Goal: Task Accomplishment & Management: Manage account settings

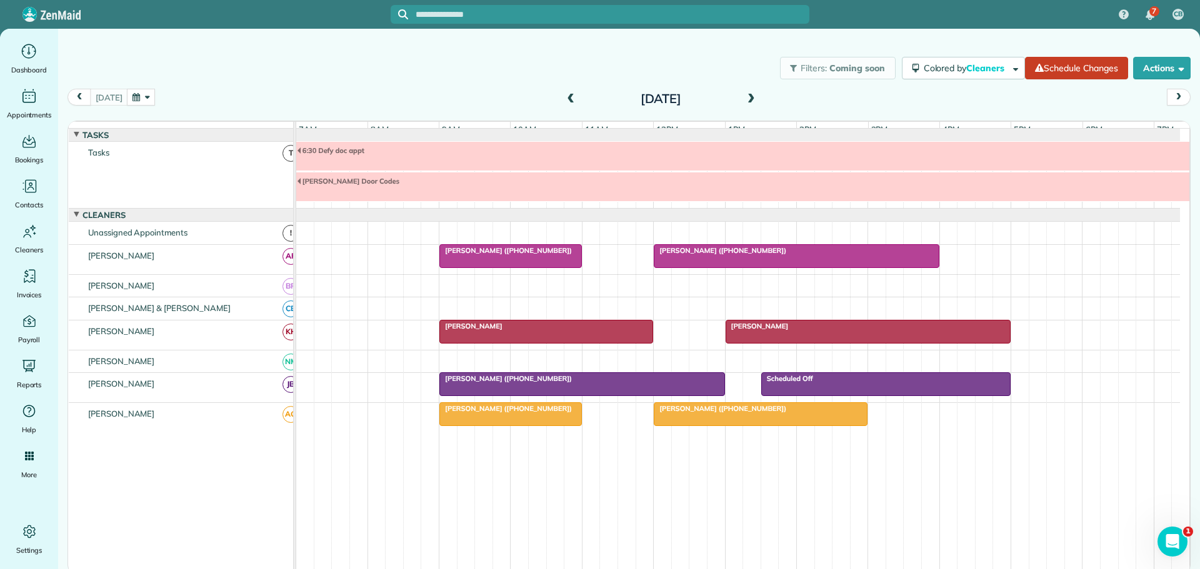
click at [569, 99] on span at bounding box center [571, 99] width 14 height 11
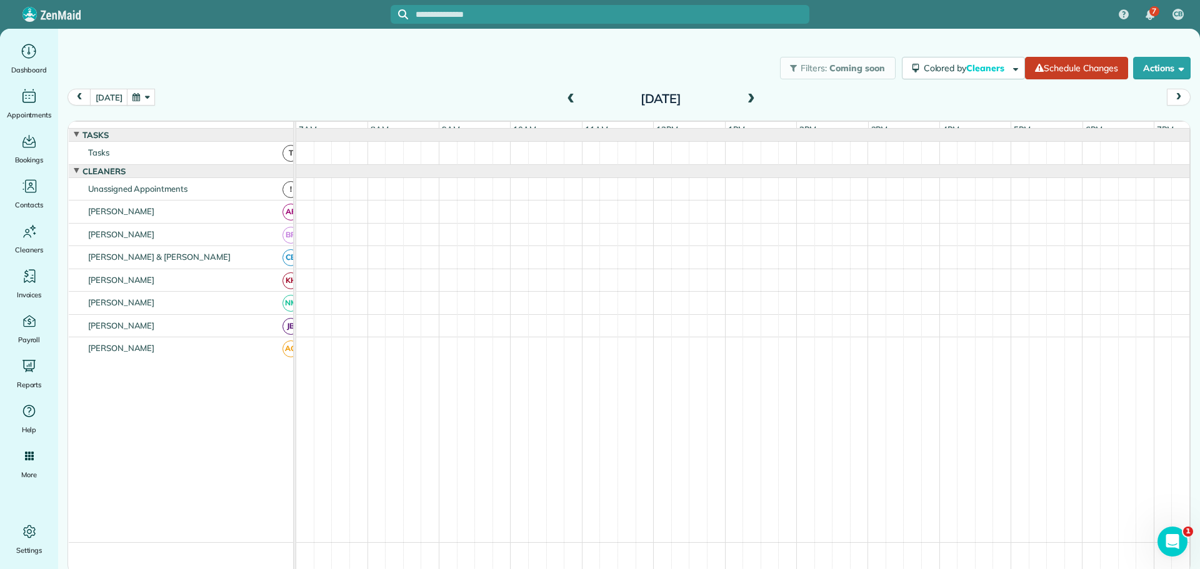
scroll to position [13, 0]
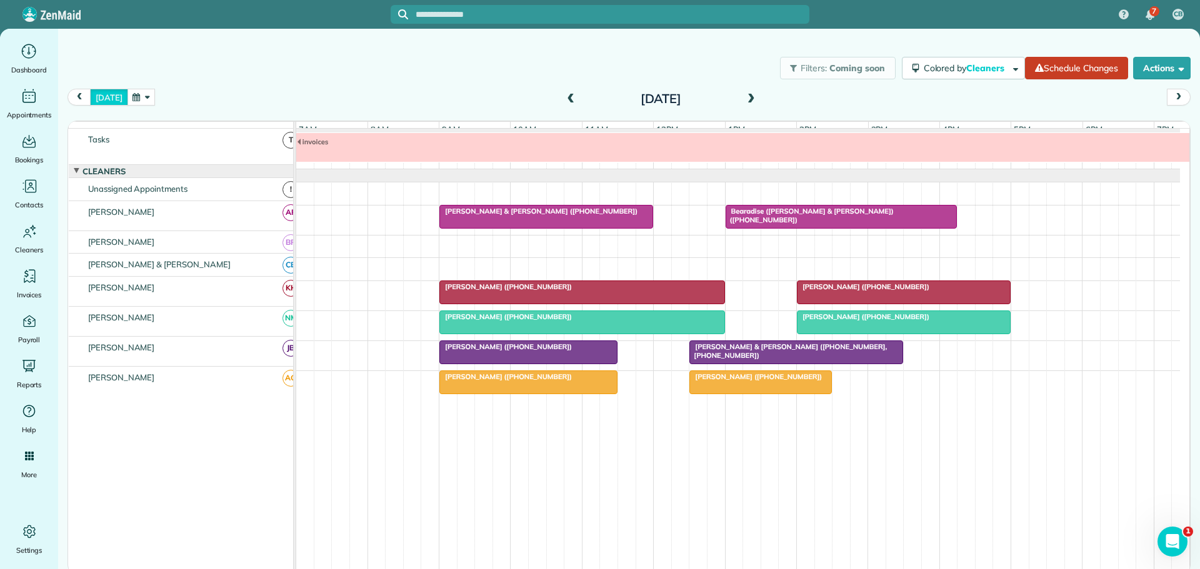
click at [106, 96] on button "[DATE]" at bounding box center [109, 97] width 38 height 17
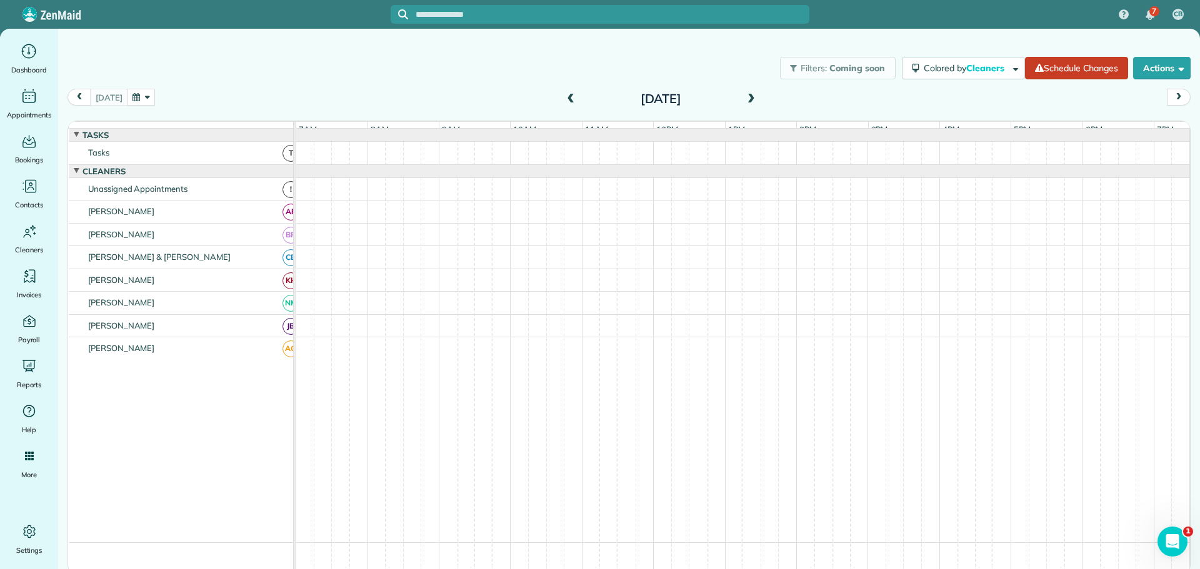
scroll to position [41, 0]
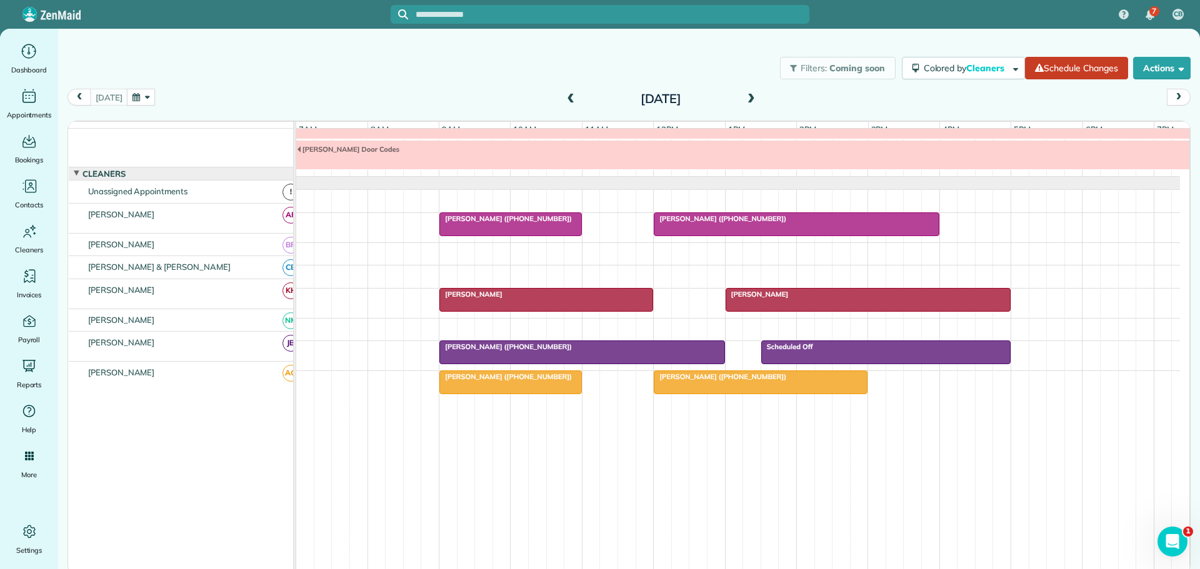
click at [749, 98] on span at bounding box center [751, 99] width 14 height 11
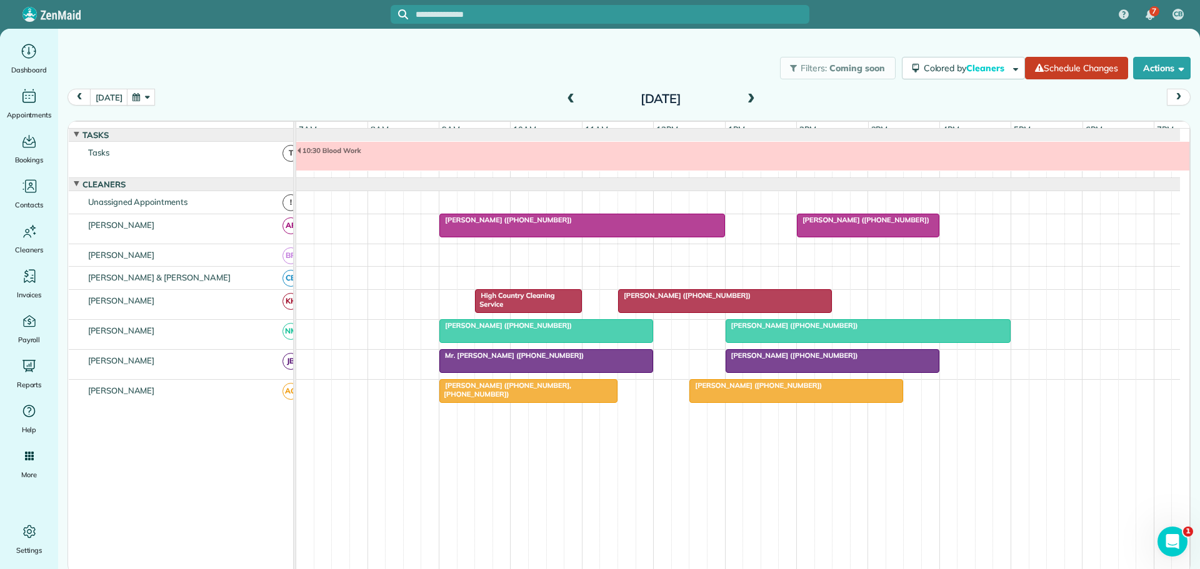
scroll to position [13, 0]
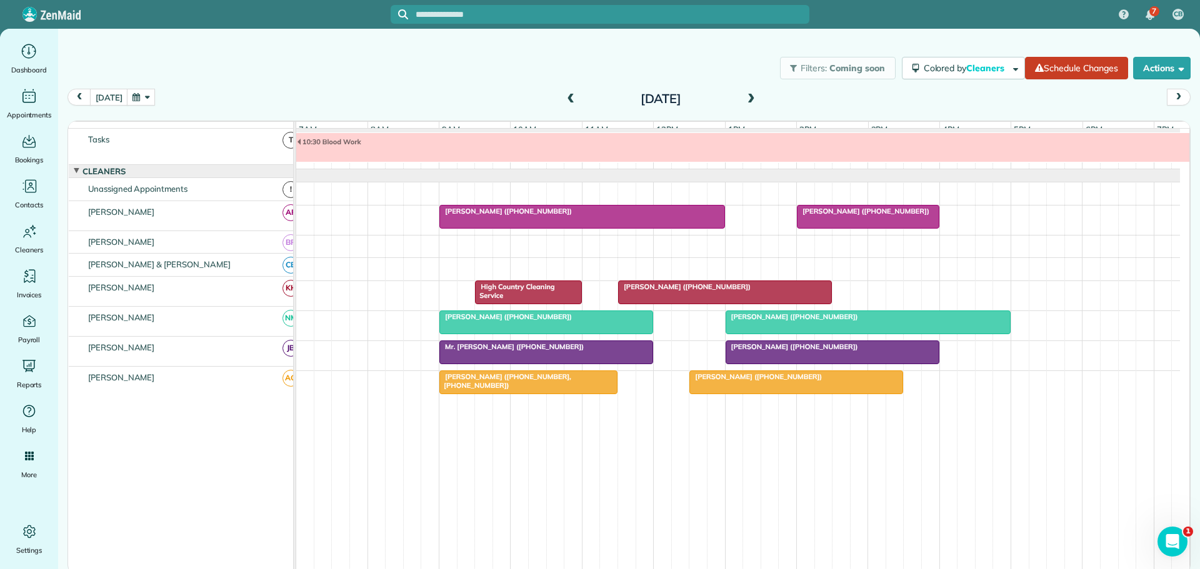
click at [749, 97] on span at bounding box center [751, 99] width 14 height 11
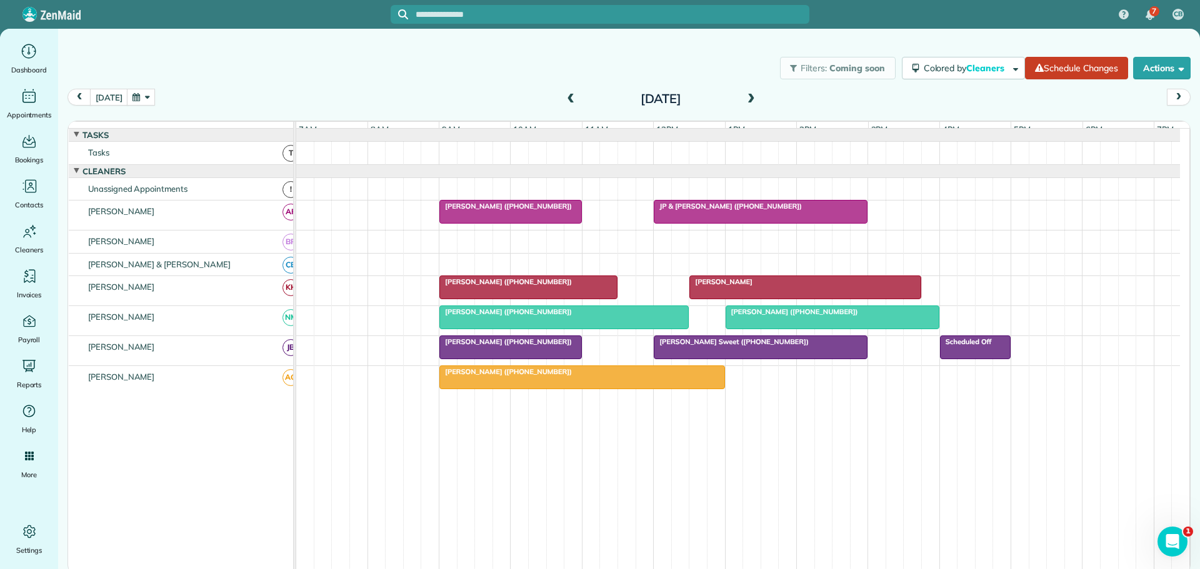
click at [749, 97] on span at bounding box center [751, 99] width 14 height 11
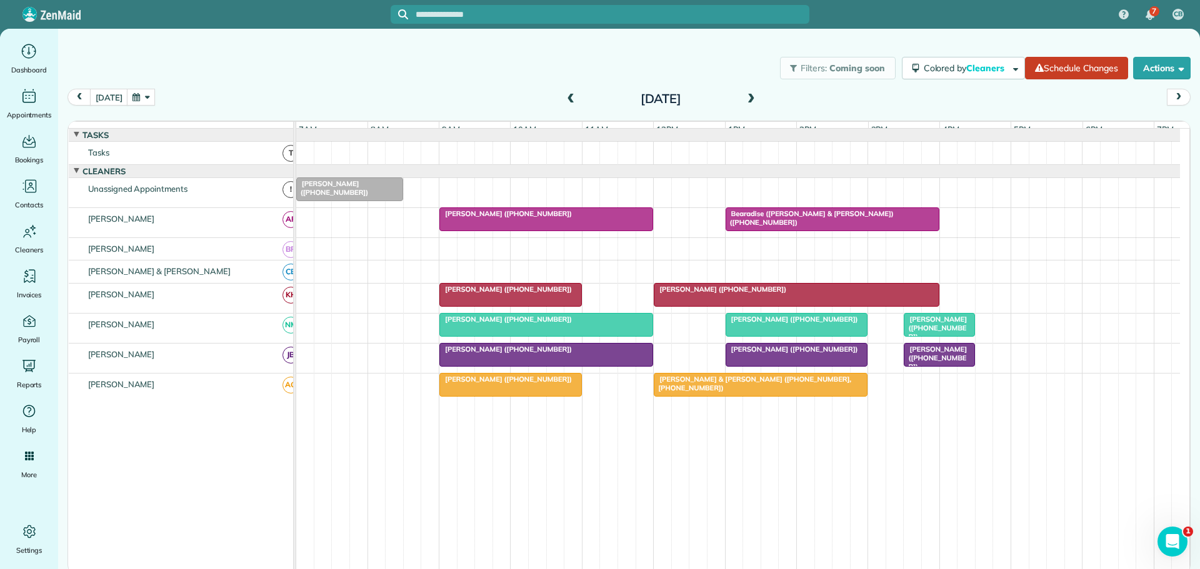
click at [930, 329] on span "[PERSON_NAME] ([PHONE_NUMBER])" at bounding box center [935, 328] width 64 height 27
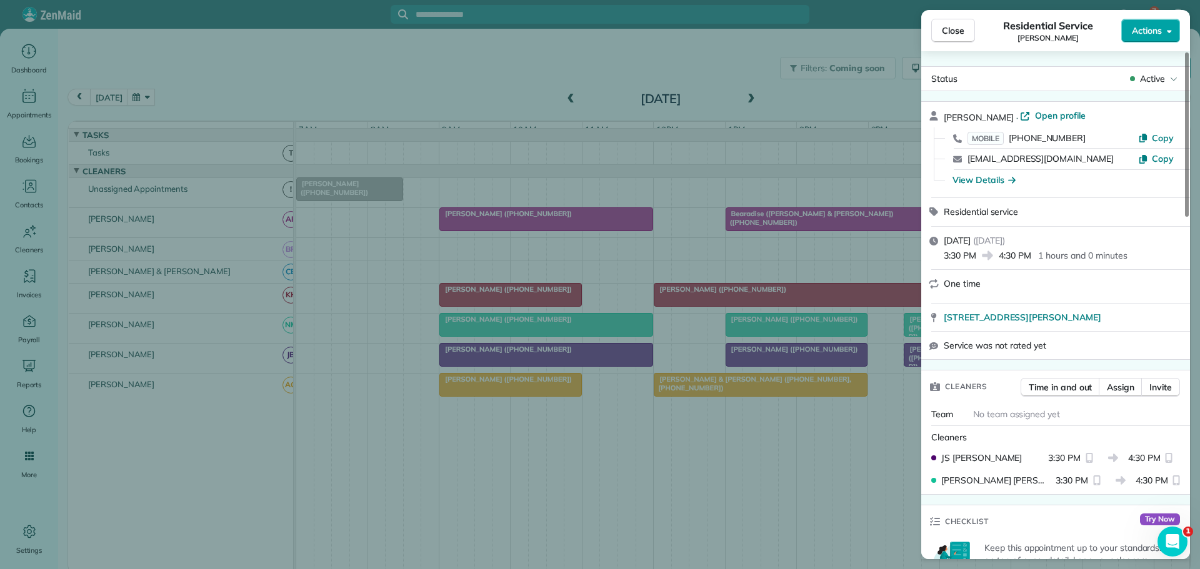
click at [1158, 24] on span "Actions" at bounding box center [1147, 30] width 30 height 13
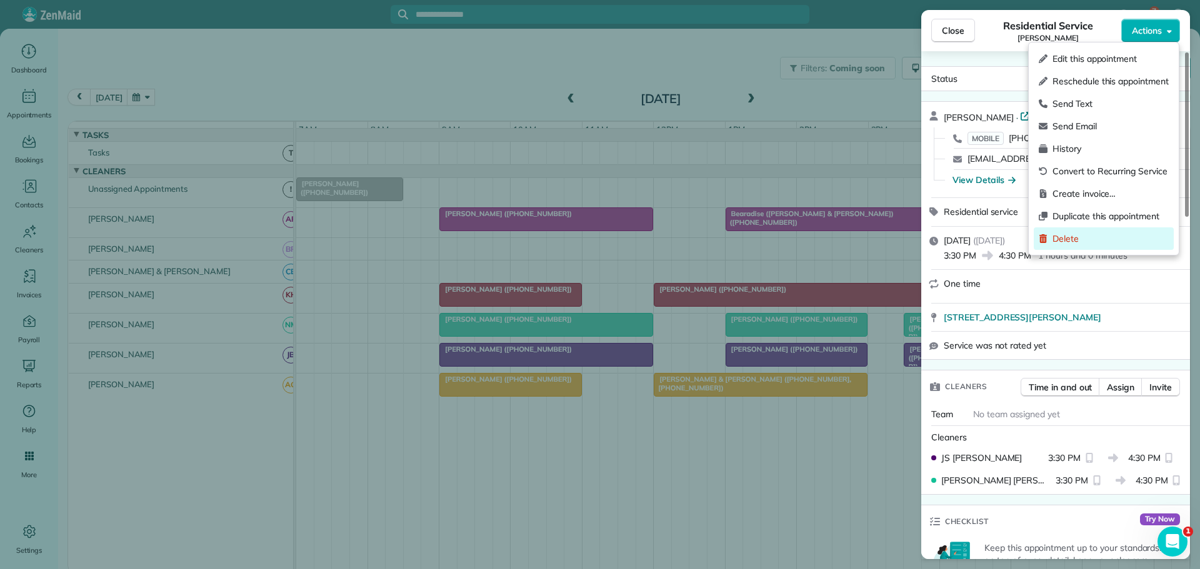
click at [1063, 239] on span "Delete" at bounding box center [1111, 239] width 116 height 13
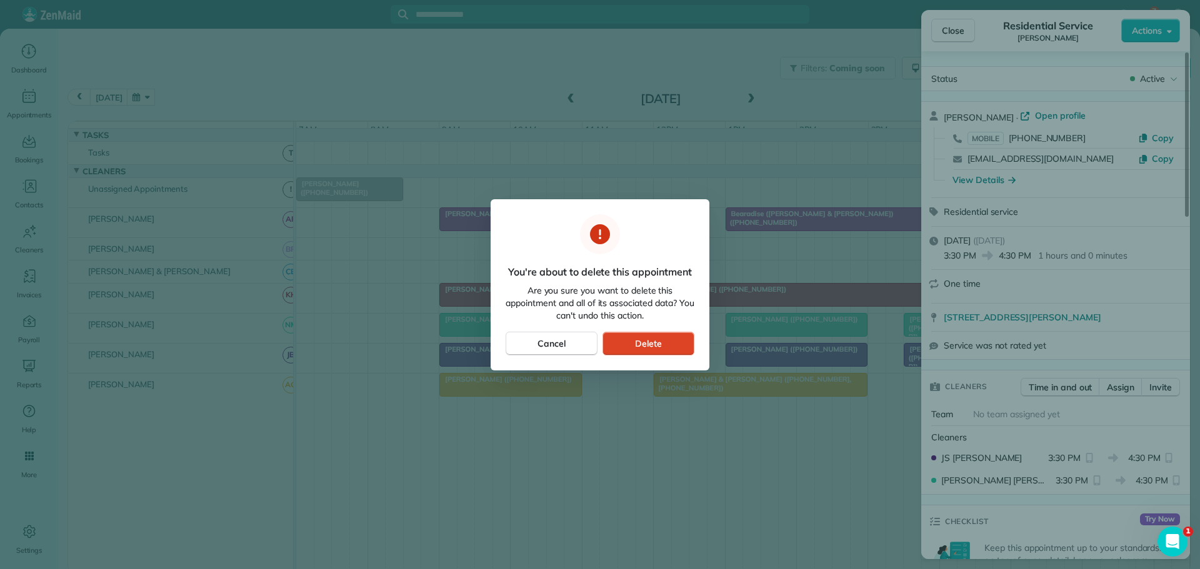
click at [649, 344] on span "Delete" at bounding box center [648, 344] width 27 height 13
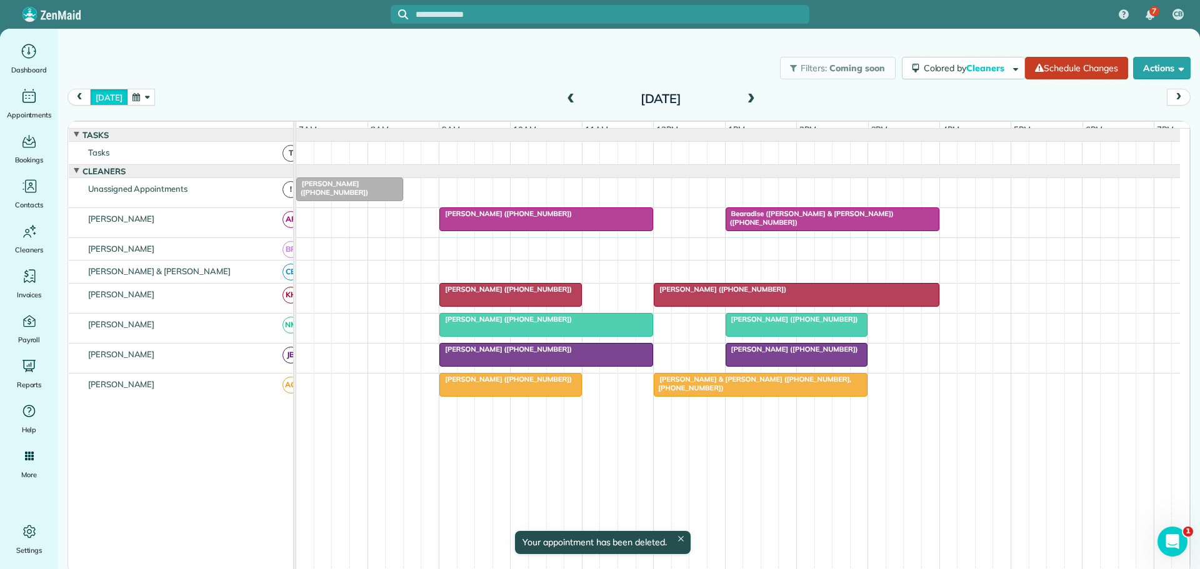
click at [106, 94] on button "[DATE]" at bounding box center [109, 97] width 38 height 17
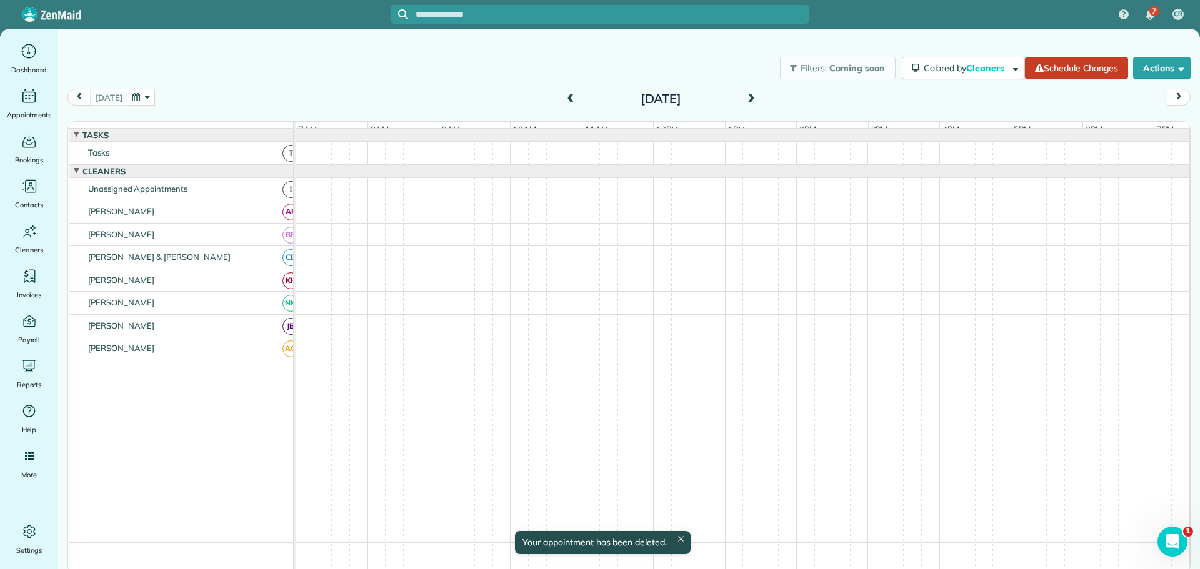
scroll to position [41, 0]
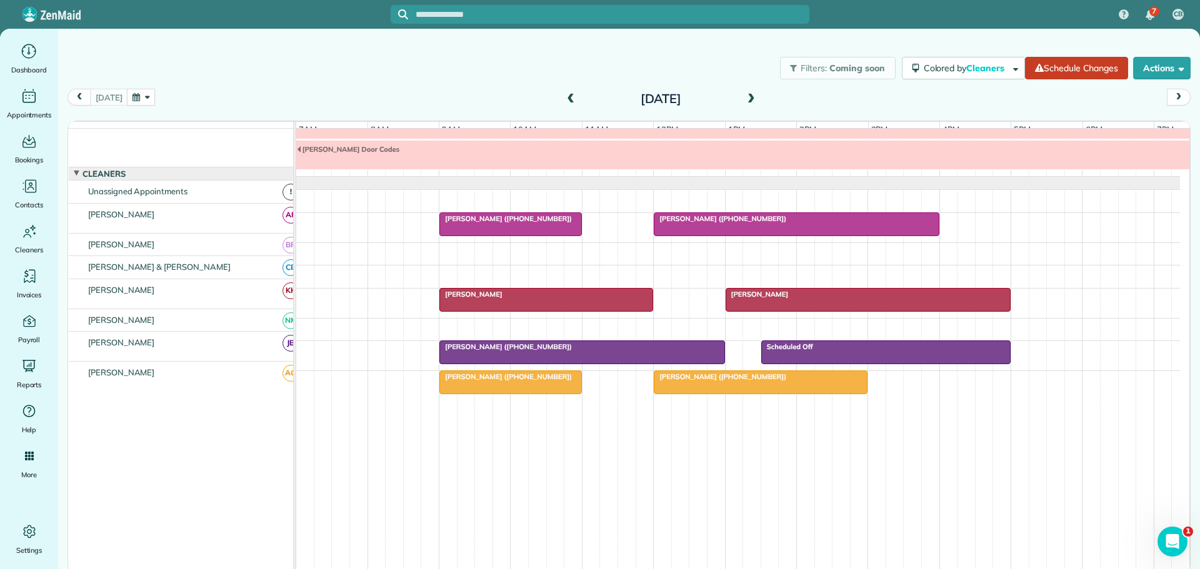
click at [702, 376] on span "[PERSON_NAME] ([PHONE_NUMBER])" at bounding box center [720, 377] width 134 height 9
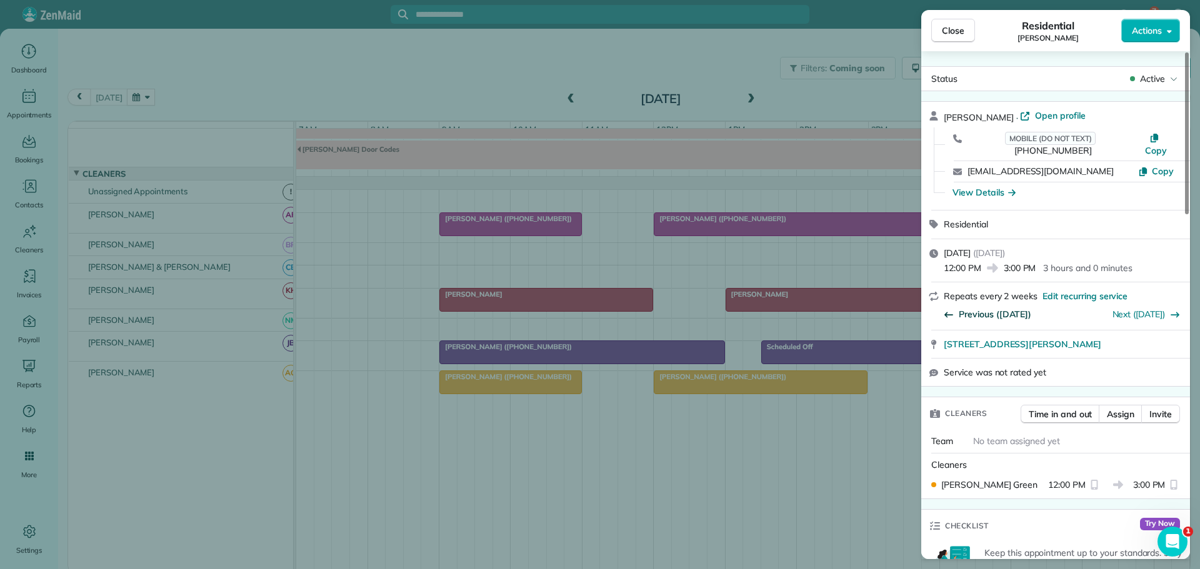
click at [995, 308] on span "Previous ([DATE])" at bounding box center [995, 314] width 73 height 13
click at [1134, 309] on link "Next ([DATE])" at bounding box center [1139, 314] width 53 height 11
click at [1143, 309] on link "Next ([DATE])" at bounding box center [1139, 314] width 53 height 11
click at [948, 36] on span "Close" at bounding box center [953, 30] width 23 height 13
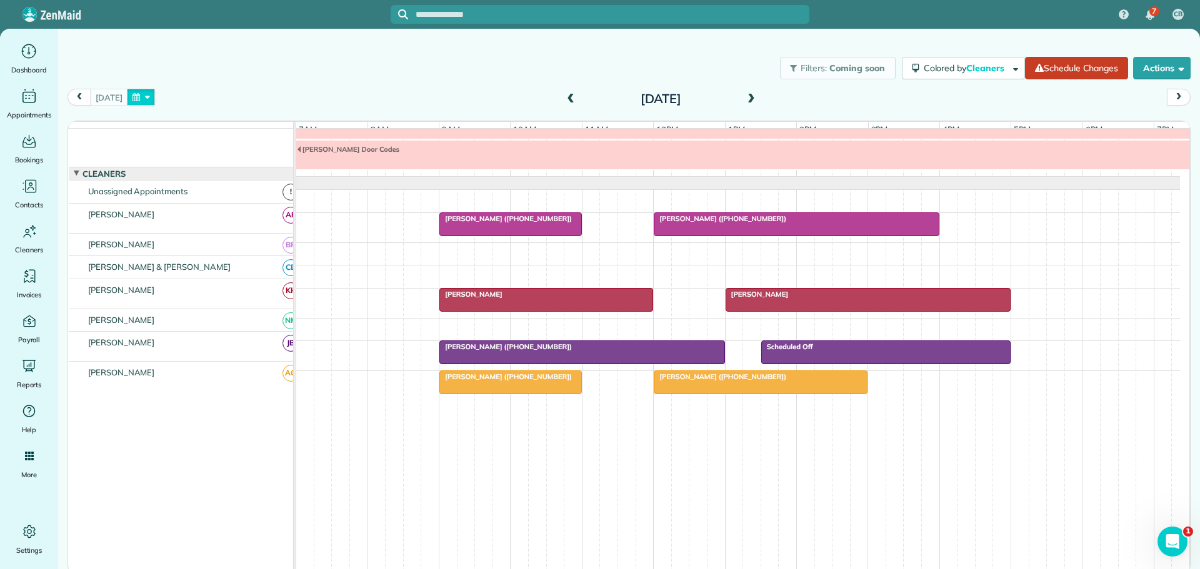
click at [143, 96] on button "button" at bounding box center [141, 97] width 29 height 17
click at [210, 199] on link "21" at bounding box center [209, 202] width 20 height 20
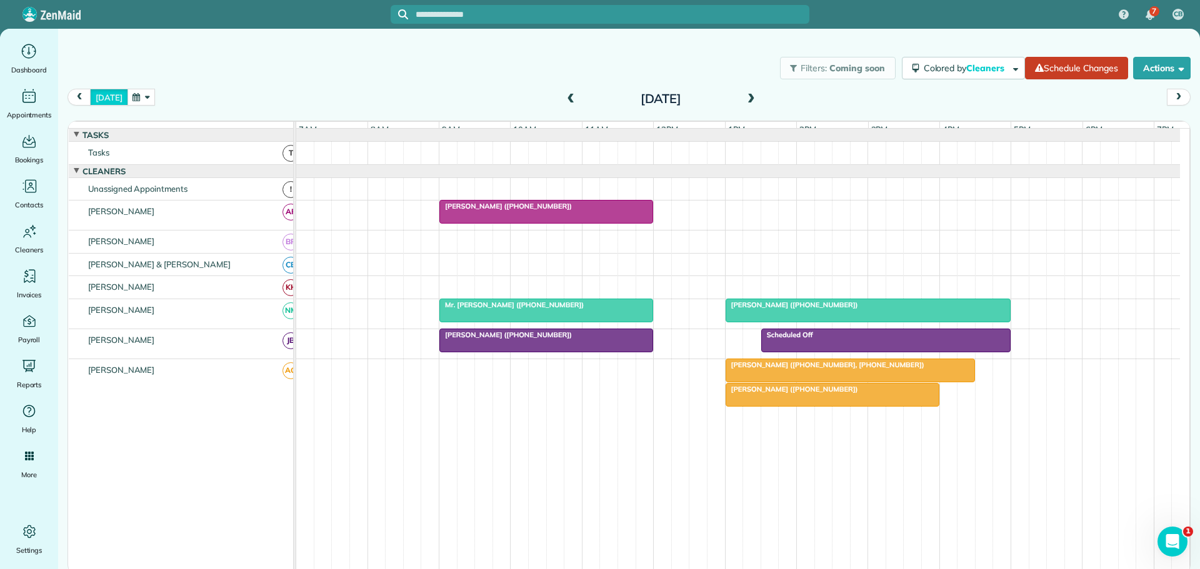
click at [103, 96] on button "[DATE]" at bounding box center [109, 97] width 38 height 17
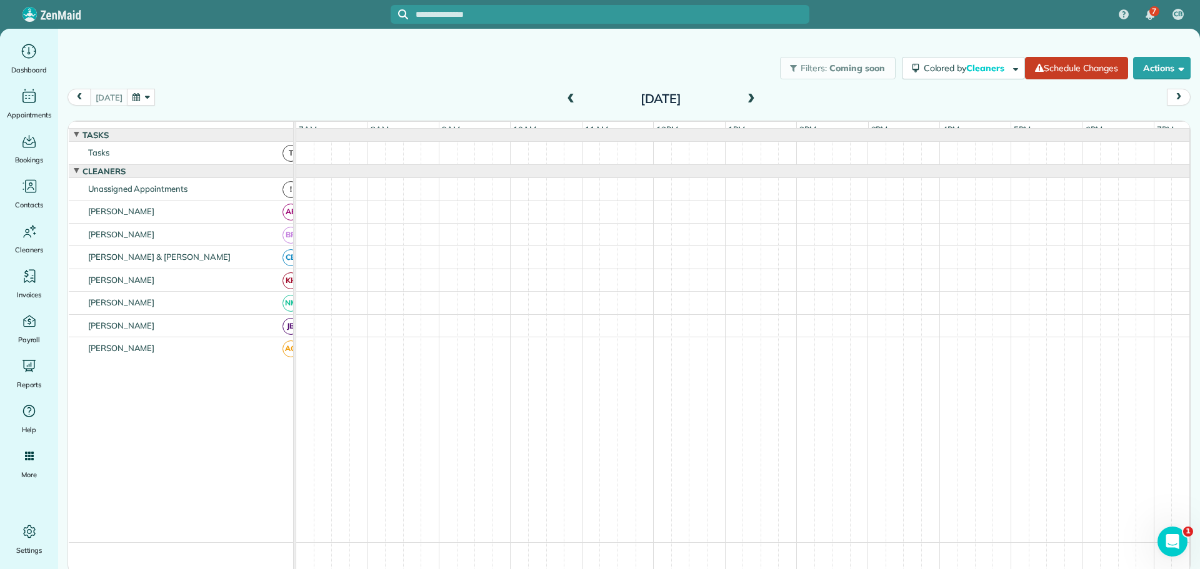
scroll to position [41, 0]
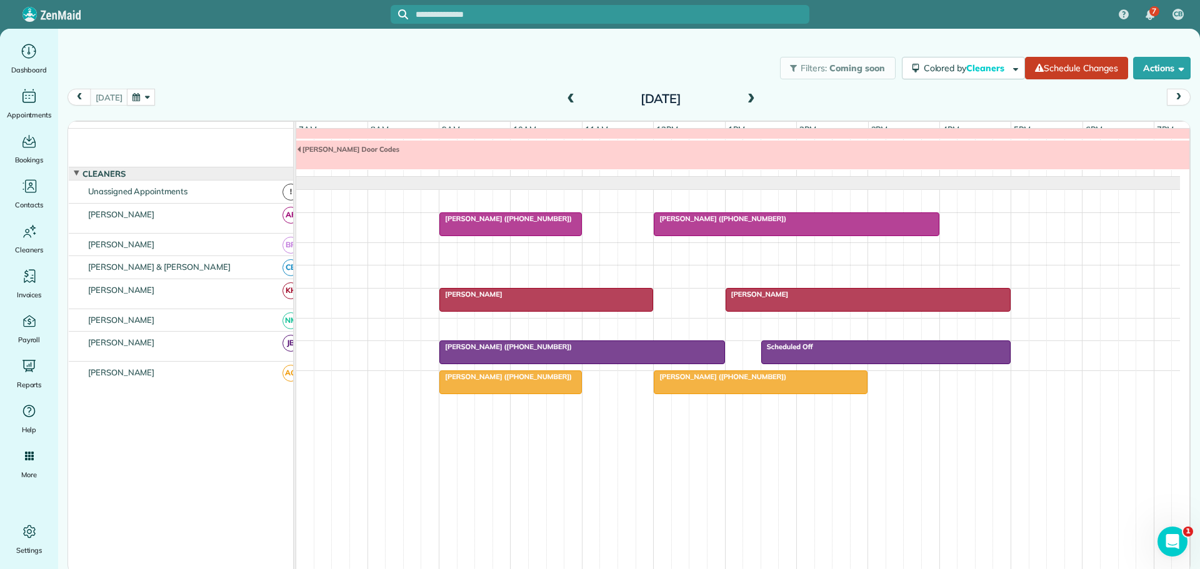
click at [752, 99] on span at bounding box center [751, 99] width 14 height 11
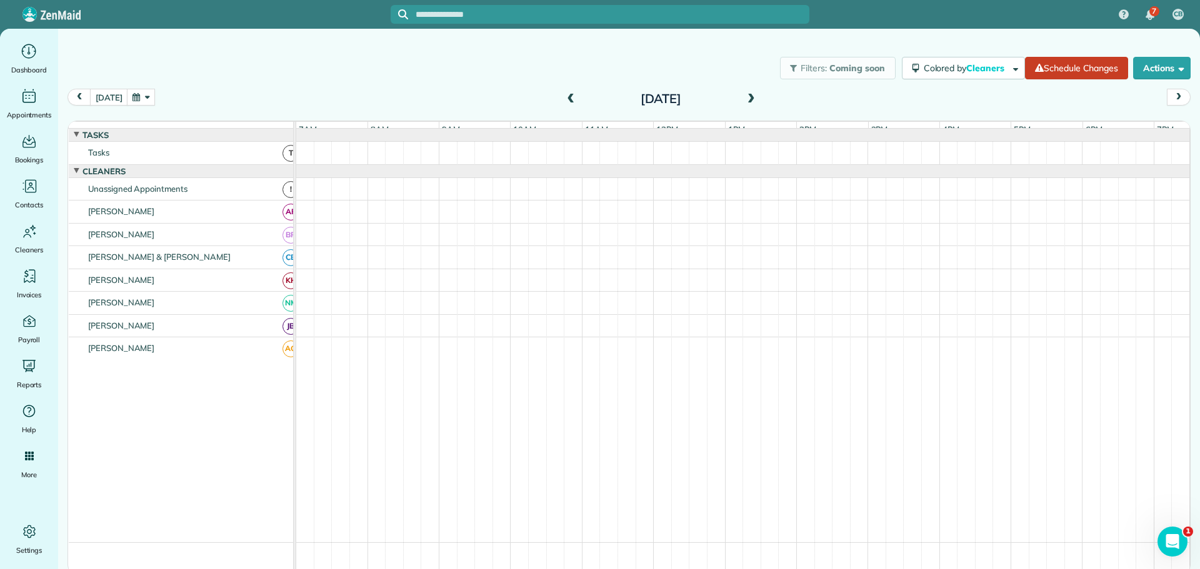
scroll to position [13, 0]
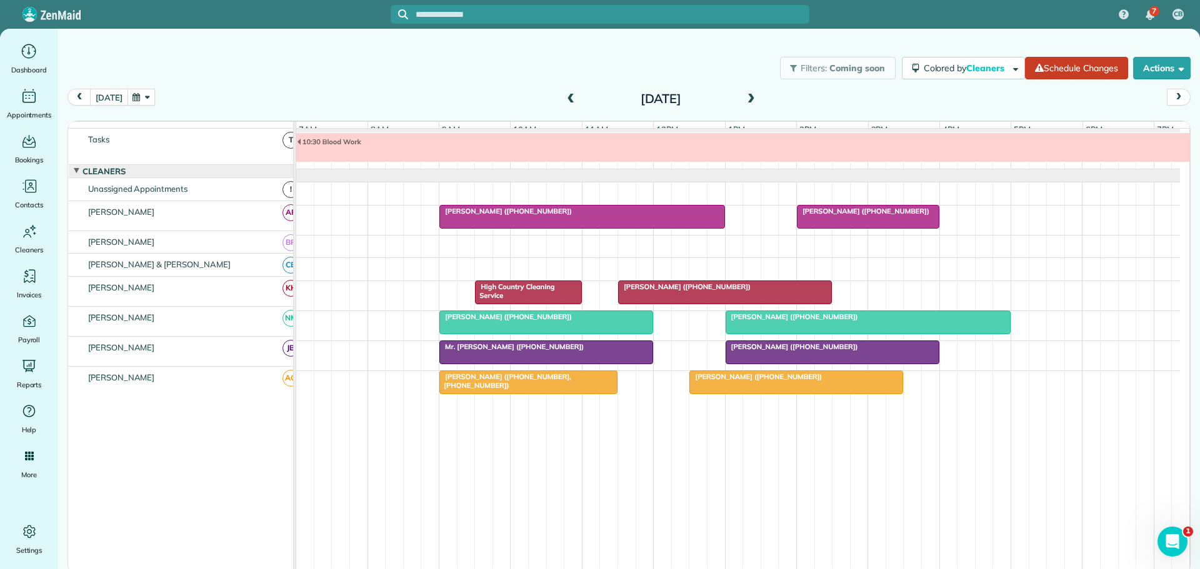
click at [99, 93] on button "[DATE]" at bounding box center [109, 97] width 38 height 17
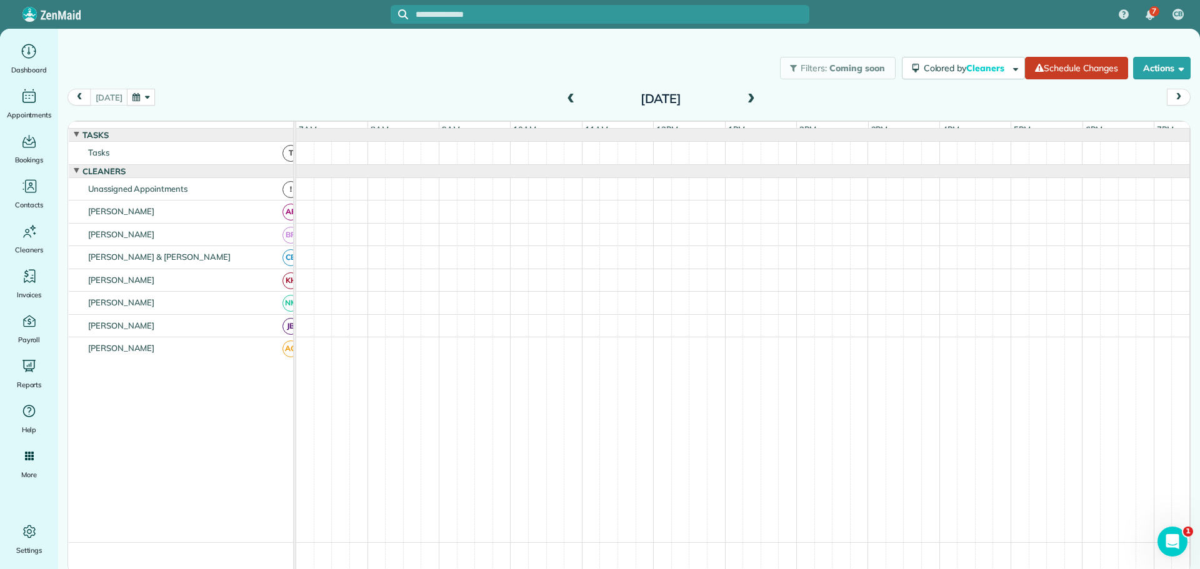
scroll to position [41, 0]
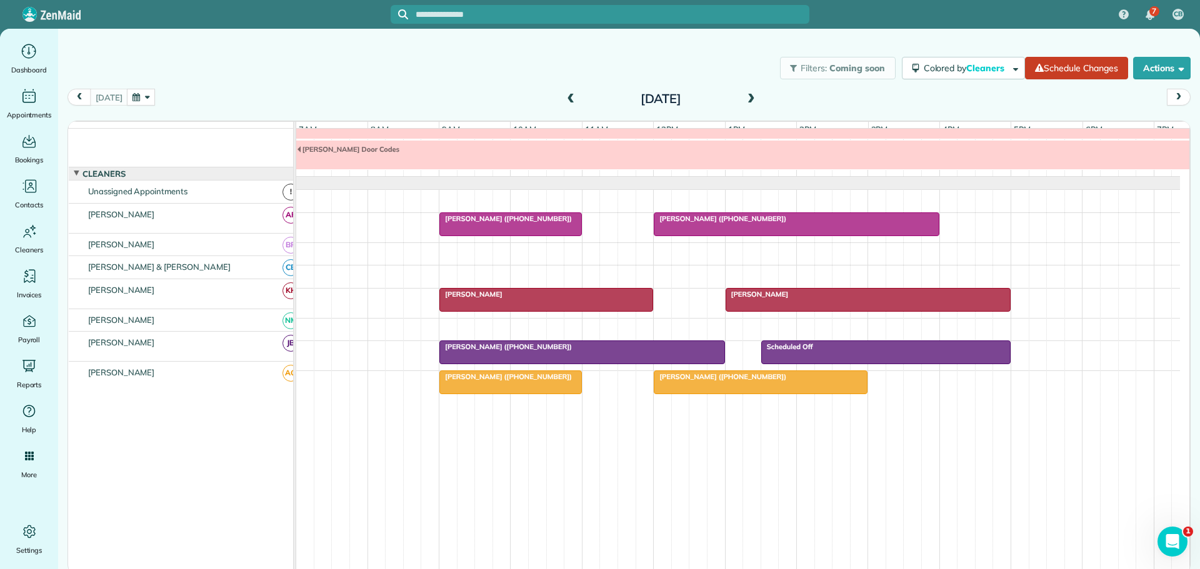
click at [770, 296] on span "[PERSON_NAME]" at bounding box center [757, 294] width 64 height 9
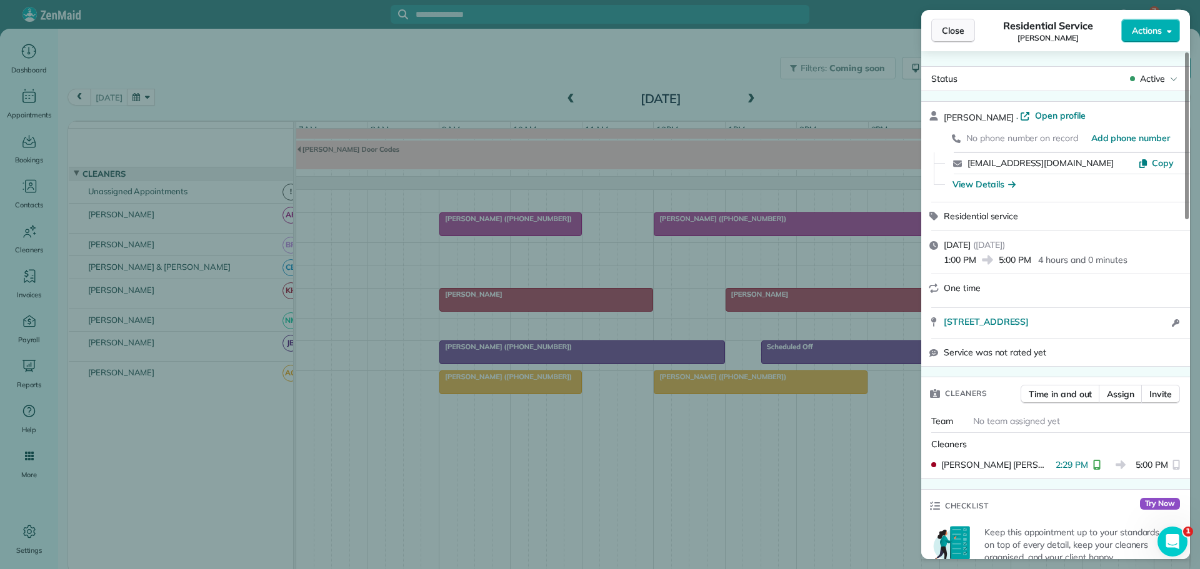
click at [950, 29] on span "Close" at bounding box center [953, 30] width 23 height 13
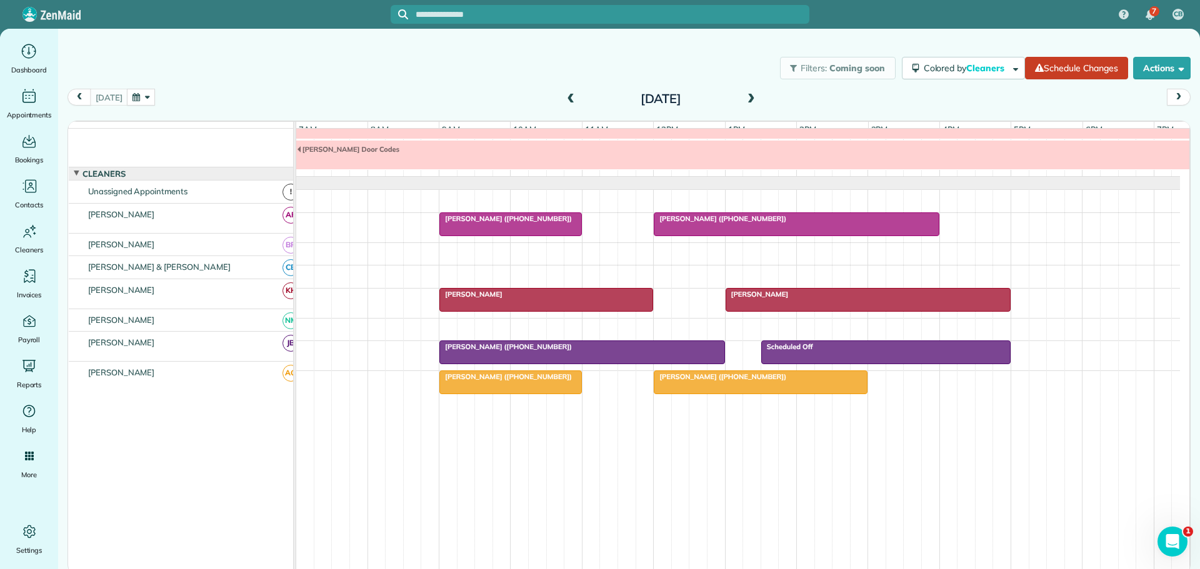
click at [549, 295] on div "[PERSON_NAME]" at bounding box center [546, 294] width 206 height 9
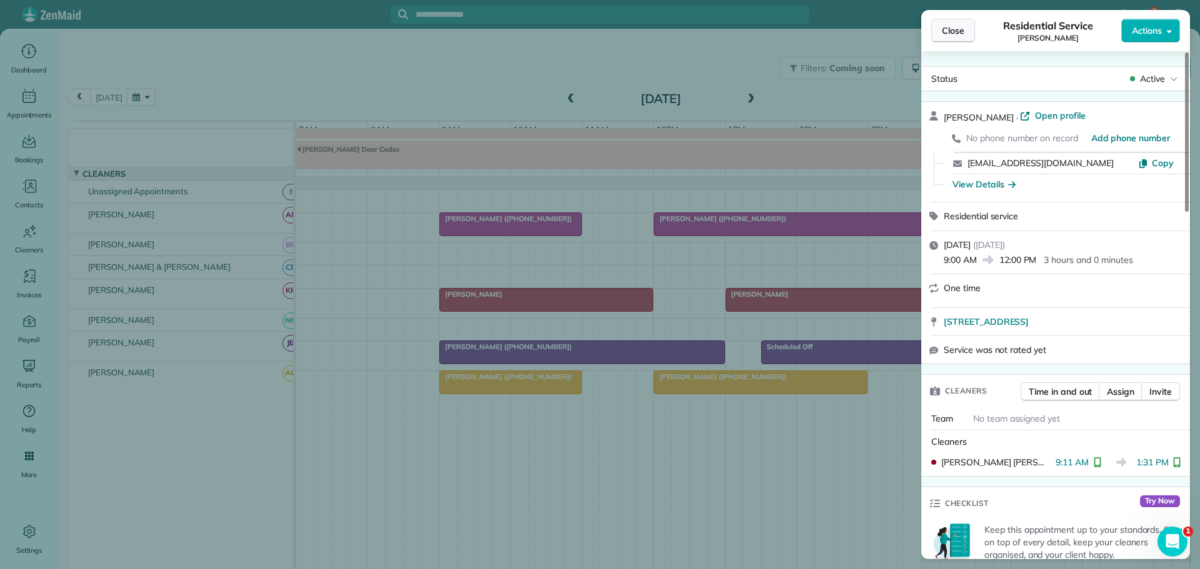
click at [946, 32] on span "Close" at bounding box center [953, 30] width 23 height 13
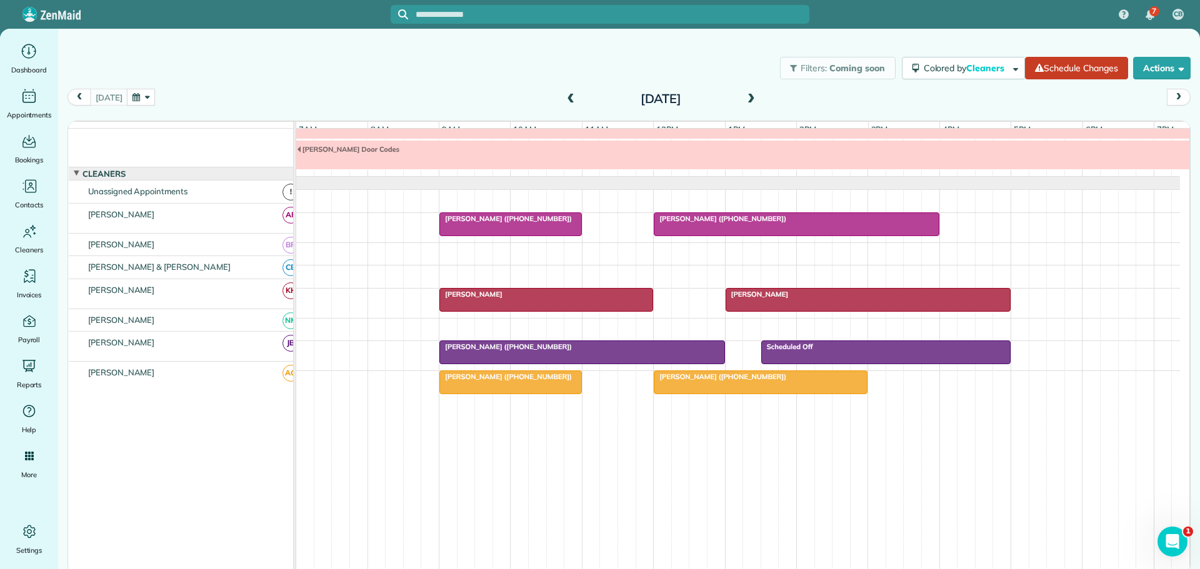
click at [583, 348] on div "[PERSON_NAME] ([PHONE_NUMBER])" at bounding box center [582, 347] width 278 height 9
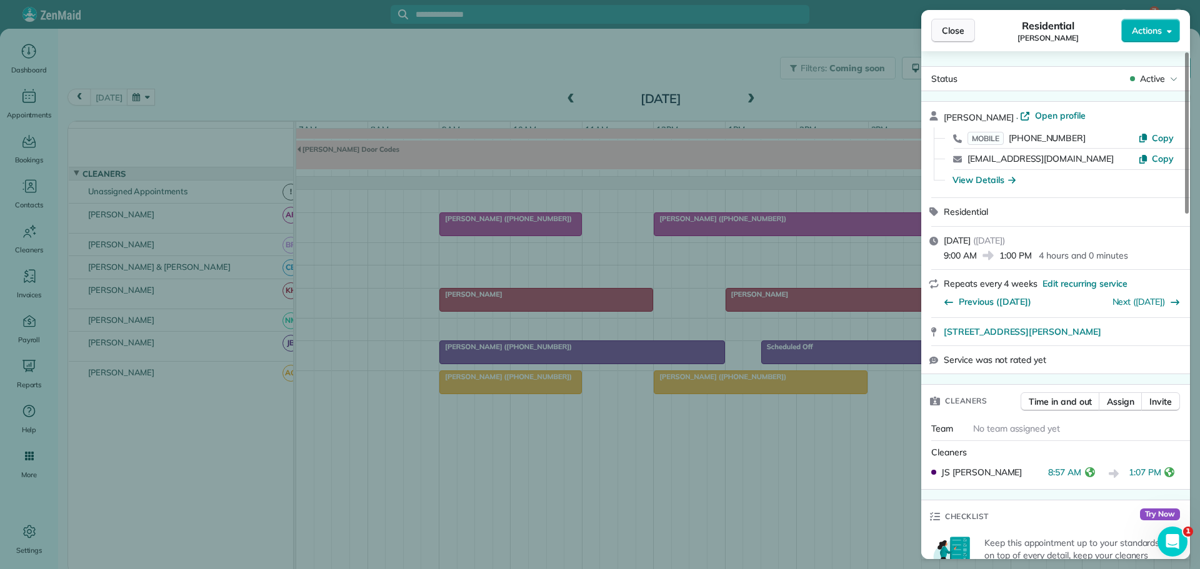
click at [955, 31] on span "Close" at bounding box center [953, 30] width 23 height 13
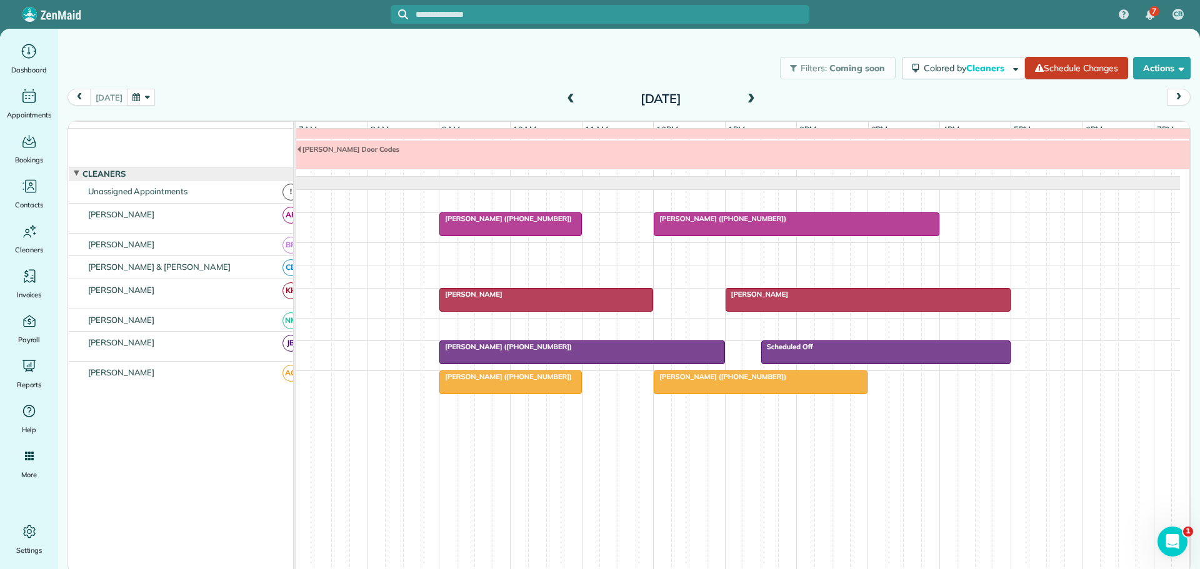
click at [514, 377] on span "[PERSON_NAME] ([PHONE_NUMBER])" at bounding box center [506, 377] width 134 height 9
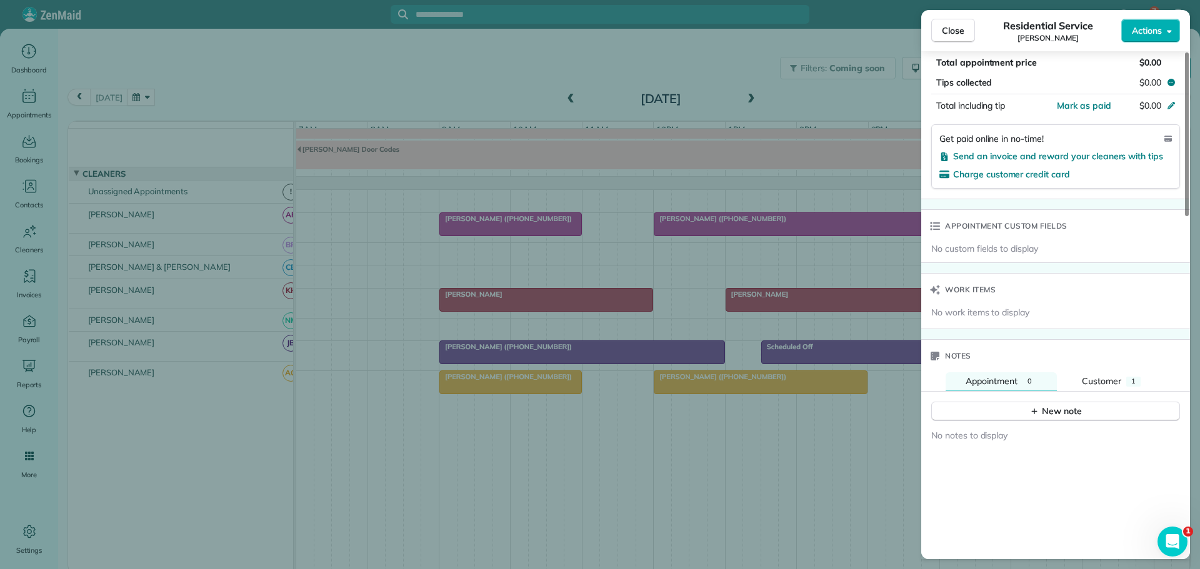
scroll to position [877, 0]
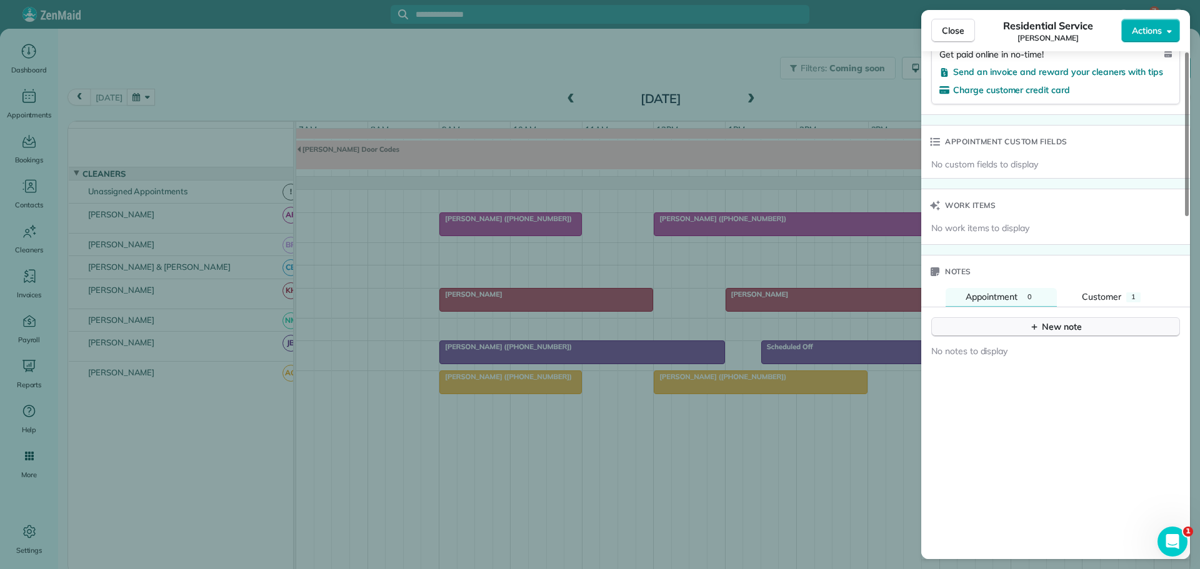
click at [1049, 321] on div "New note" at bounding box center [1056, 327] width 53 height 13
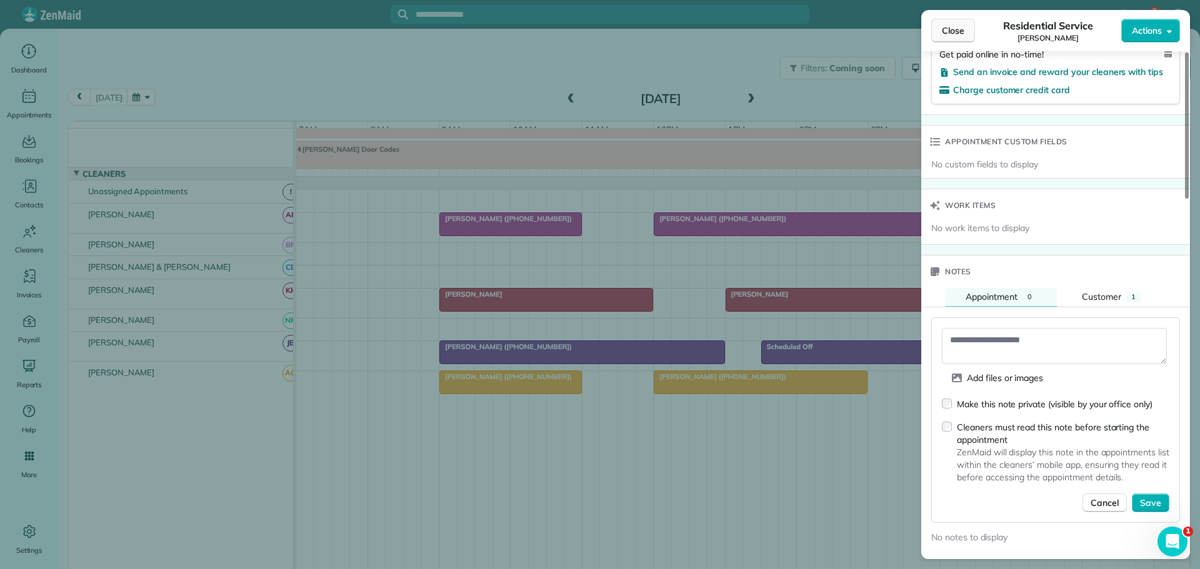
click at [956, 24] on span "Close" at bounding box center [953, 30] width 23 height 13
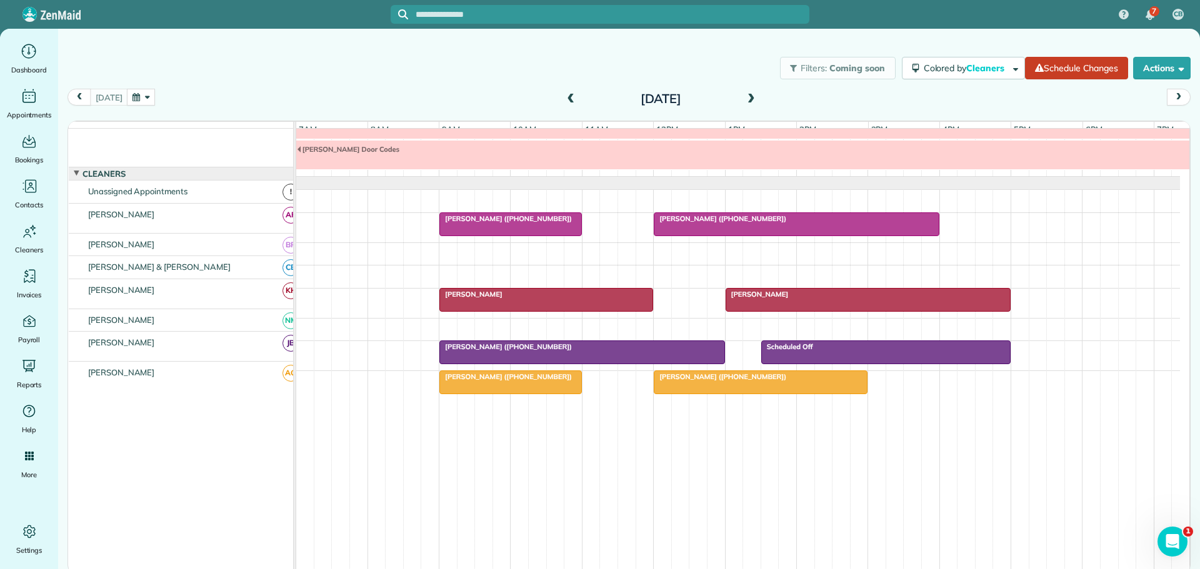
click at [692, 377] on span "[PERSON_NAME] ([PHONE_NUMBER])" at bounding box center [720, 377] width 134 height 9
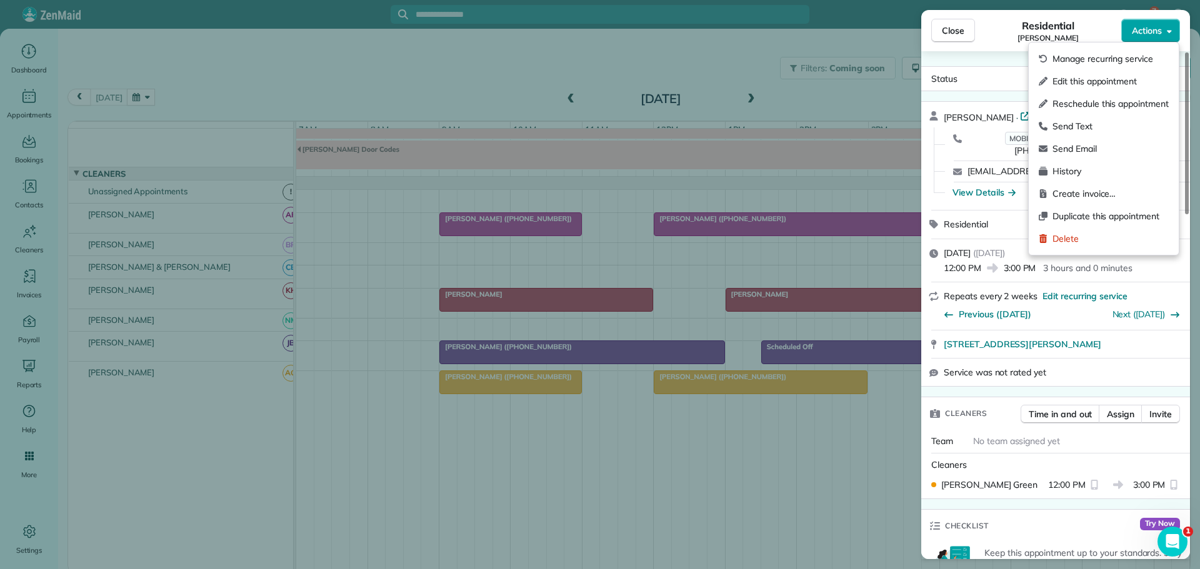
click at [1145, 31] on span "Actions" at bounding box center [1147, 30] width 30 height 13
click at [1060, 237] on span "Delete" at bounding box center [1111, 239] width 116 height 13
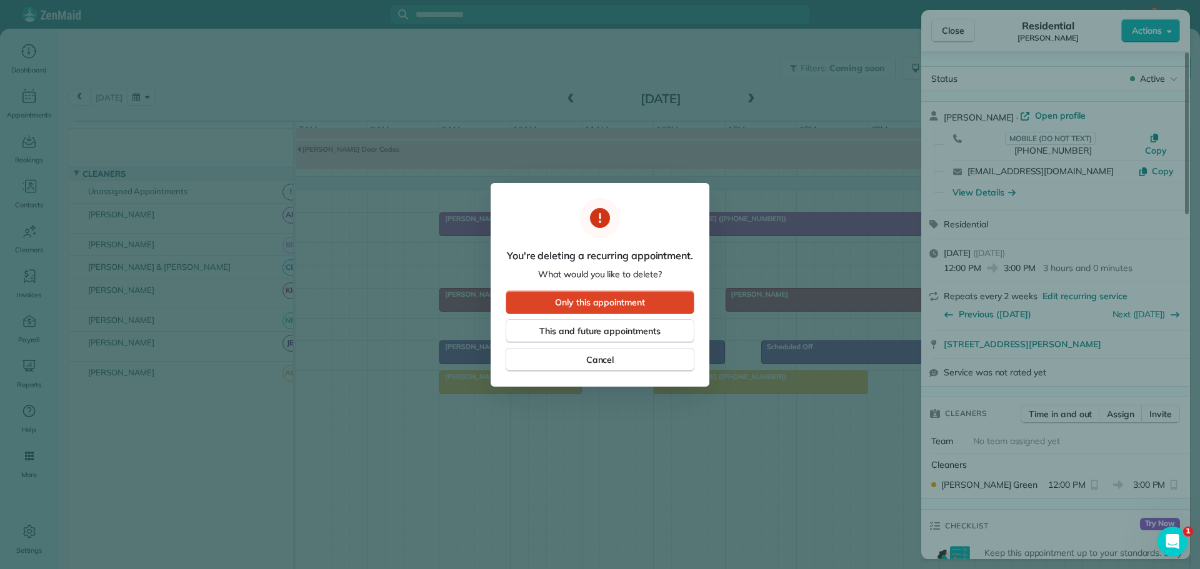
click at [612, 298] on span "Only this appointment" at bounding box center [600, 302] width 90 height 13
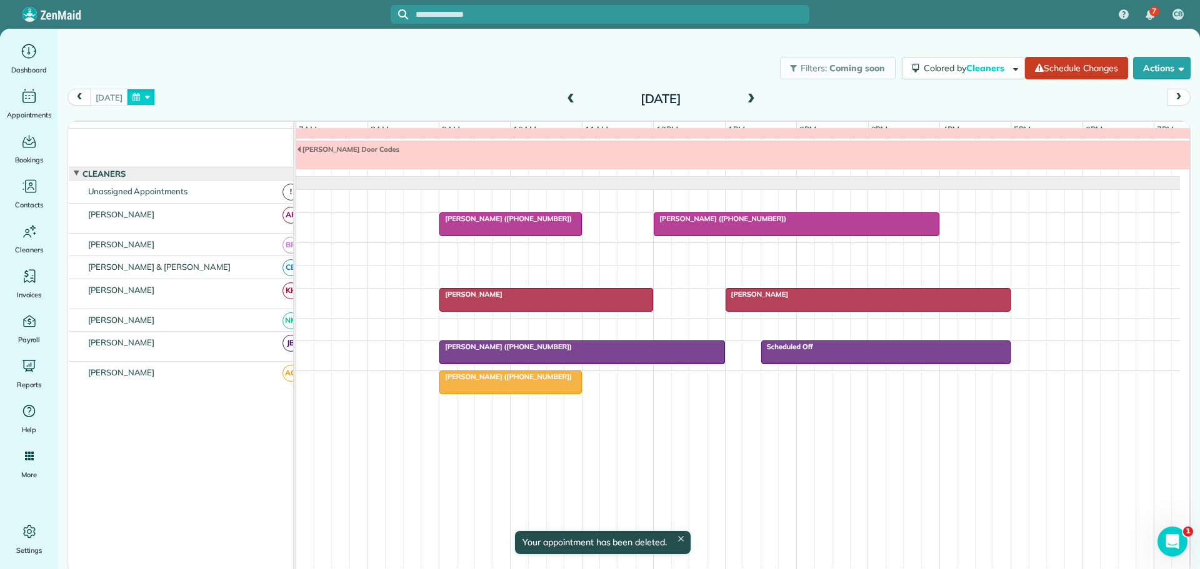
click at [146, 93] on button "button" at bounding box center [141, 97] width 29 height 17
click at [188, 180] on link "13" at bounding box center [189, 182] width 20 height 20
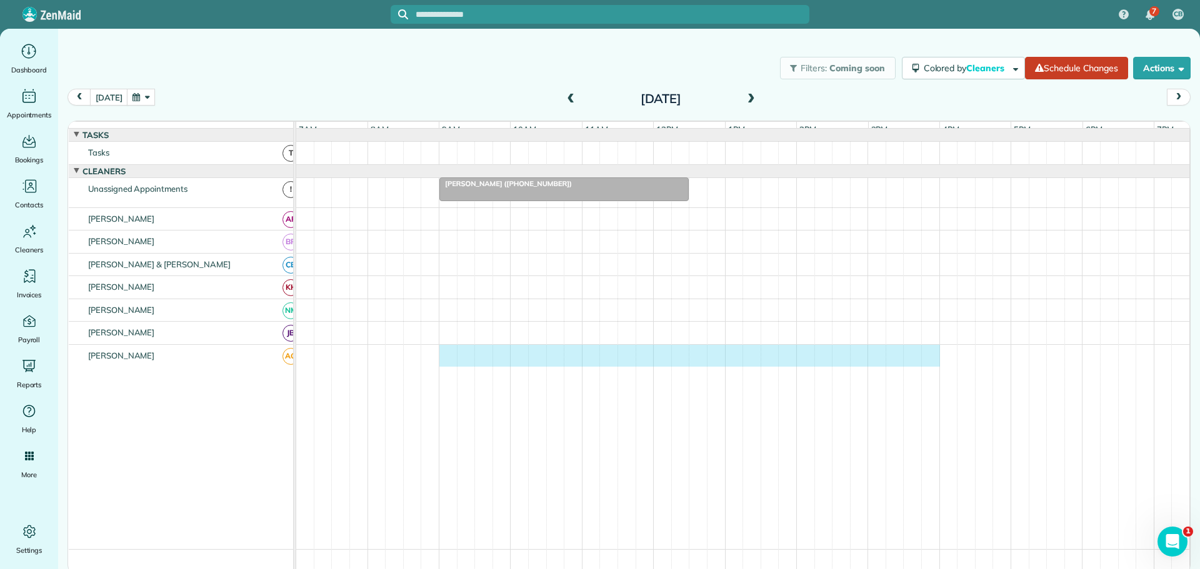
drag, startPoint x: 446, startPoint y: 361, endPoint x: 929, endPoint y: 371, distance: 482.7
click at [929, 368] on div at bounding box center [742, 356] width 893 height 23
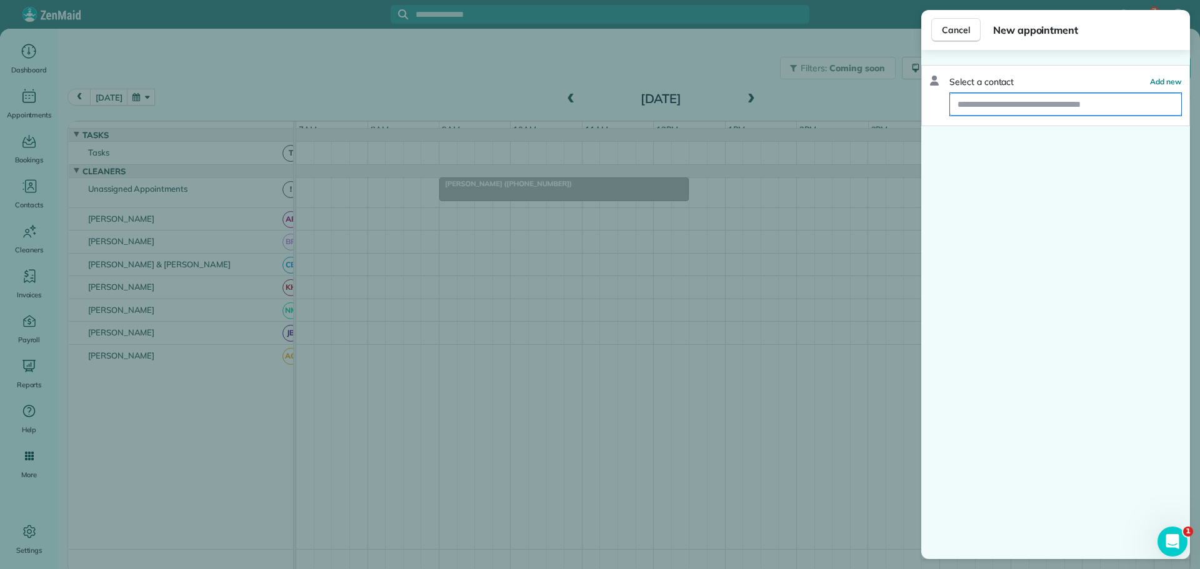
click at [1018, 101] on input "text" at bounding box center [1065, 104] width 231 height 23
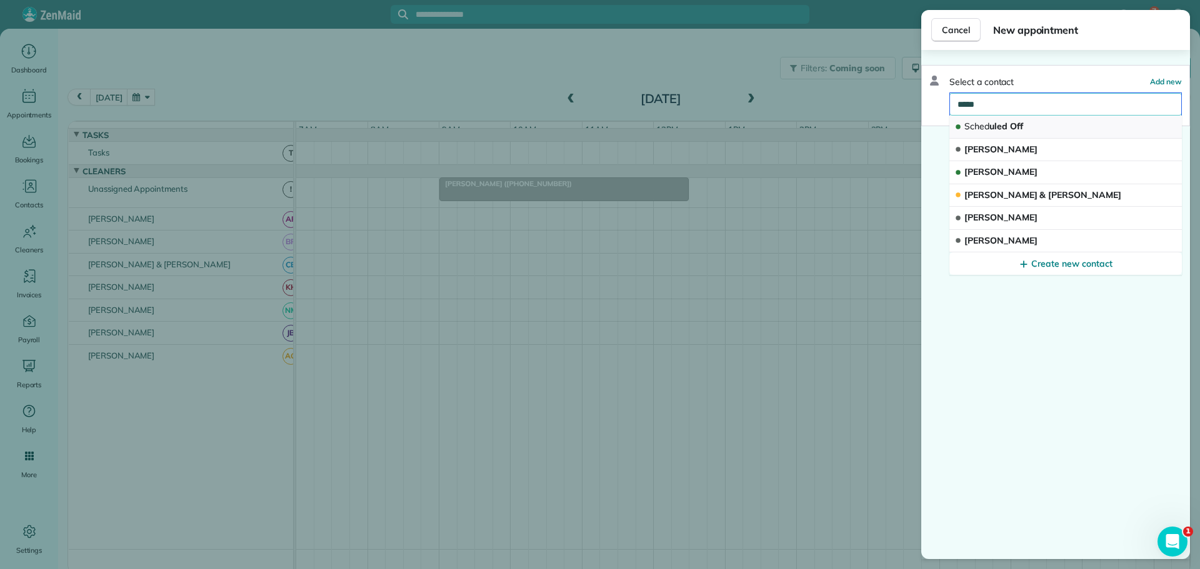
type input "*****"
click at [996, 124] on span "Sched uled Off" at bounding box center [994, 126] width 59 height 11
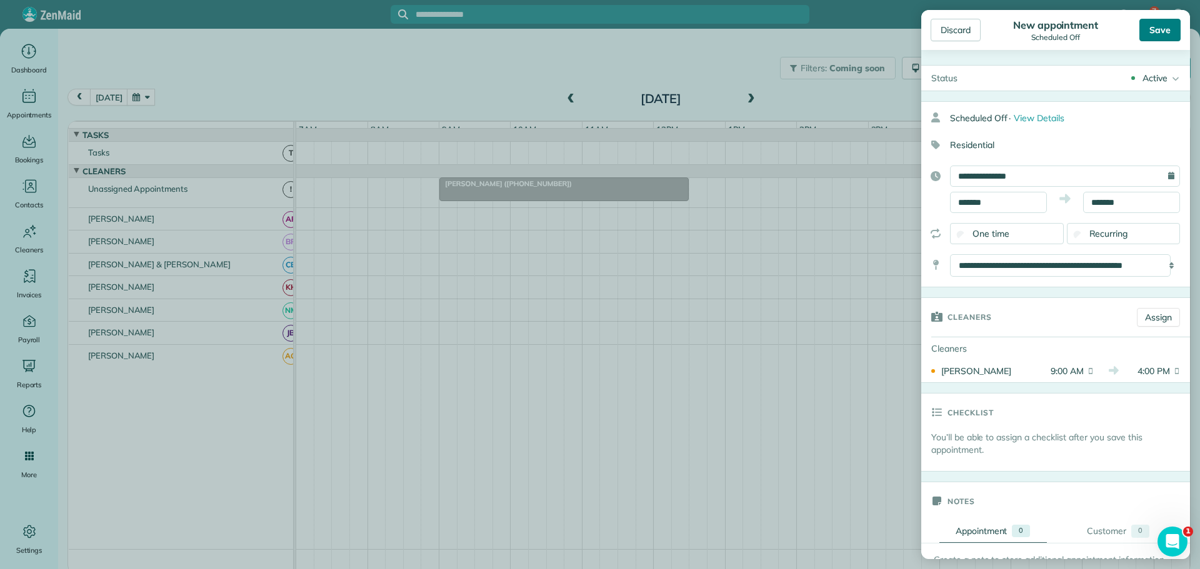
click at [1170, 27] on div "Save" at bounding box center [1160, 30] width 41 height 23
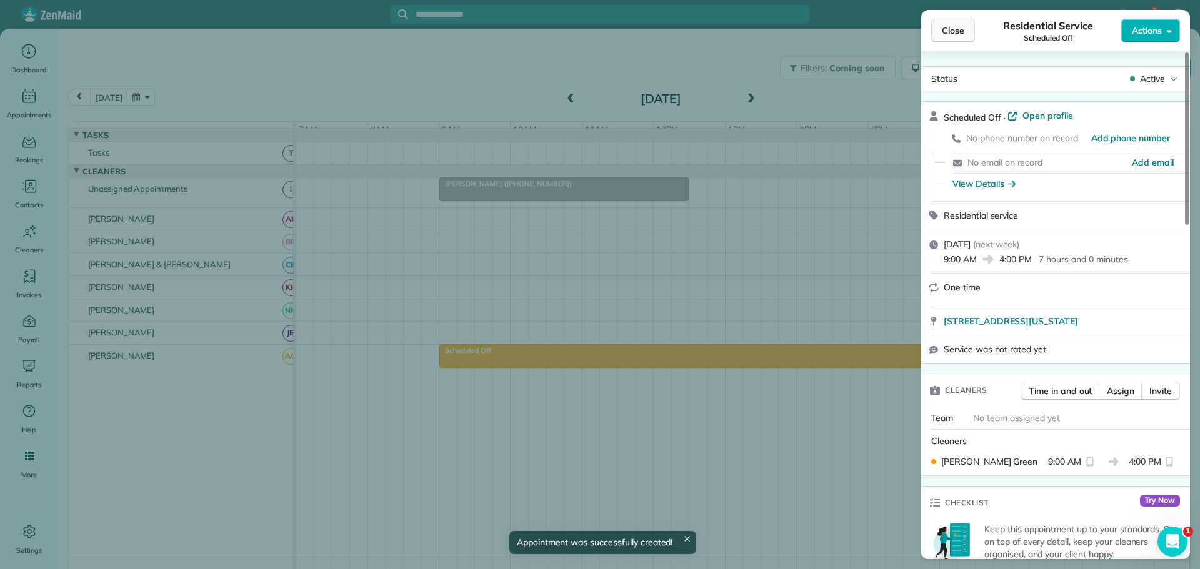
click at [961, 29] on span "Close" at bounding box center [953, 30] width 23 height 13
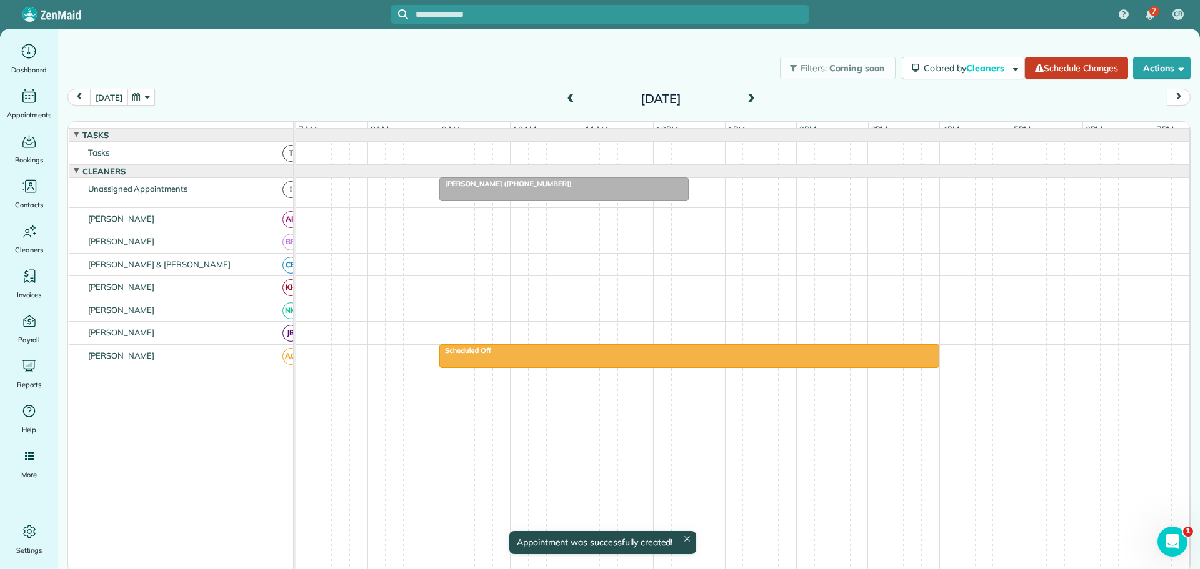
click at [112, 94] on button "[DATE]" at bounding box center [109, 97] width 38 height 17
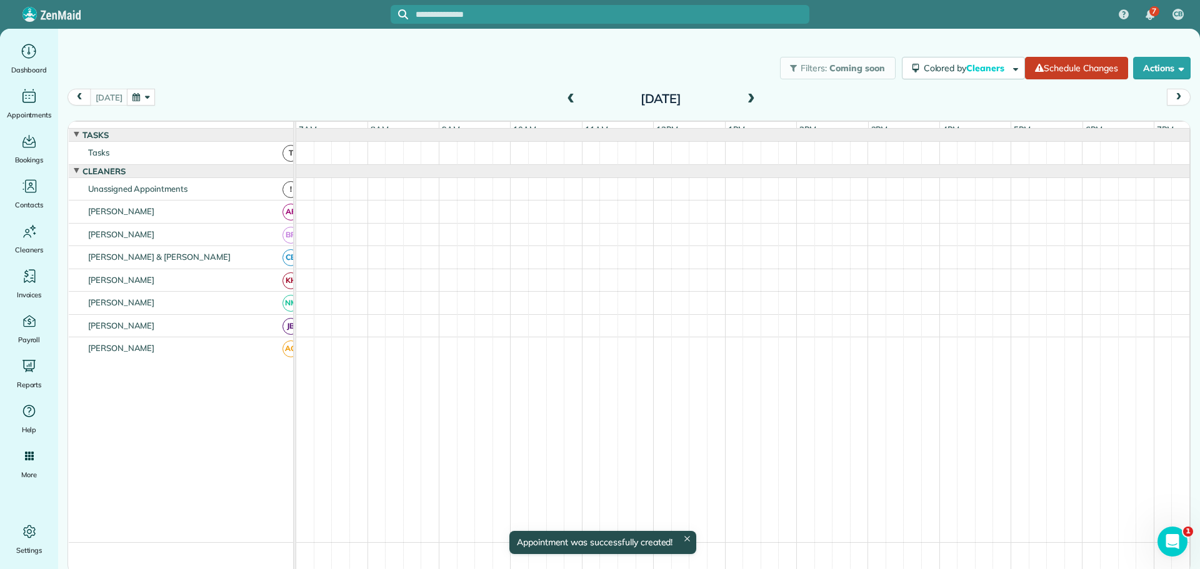
scroll to position [41, 0]
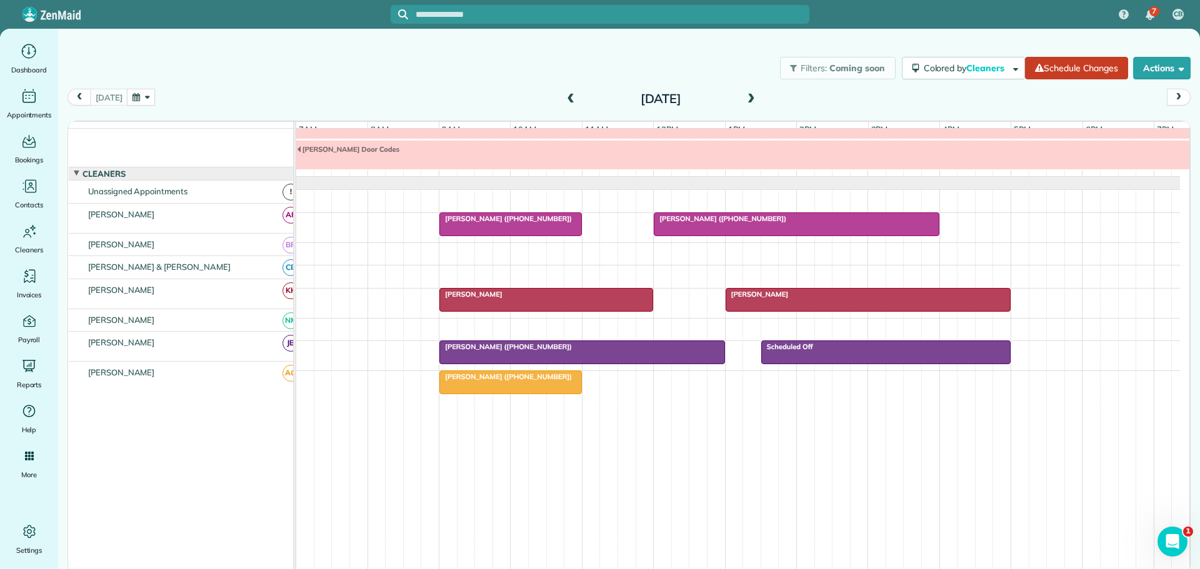
click at [141, 95] on button "button" at bounding box center [141, 97] width 29 height 17
click at [208, 179] on link "14" at bounding box center [209, 182] width 20 height 20
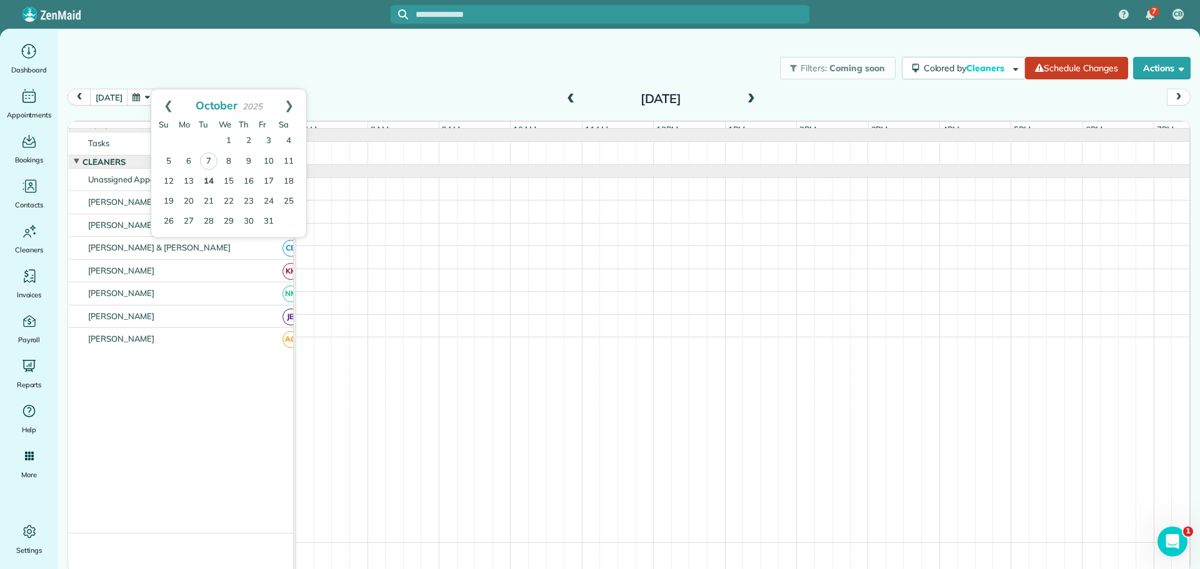
scroll to position [0, 0]
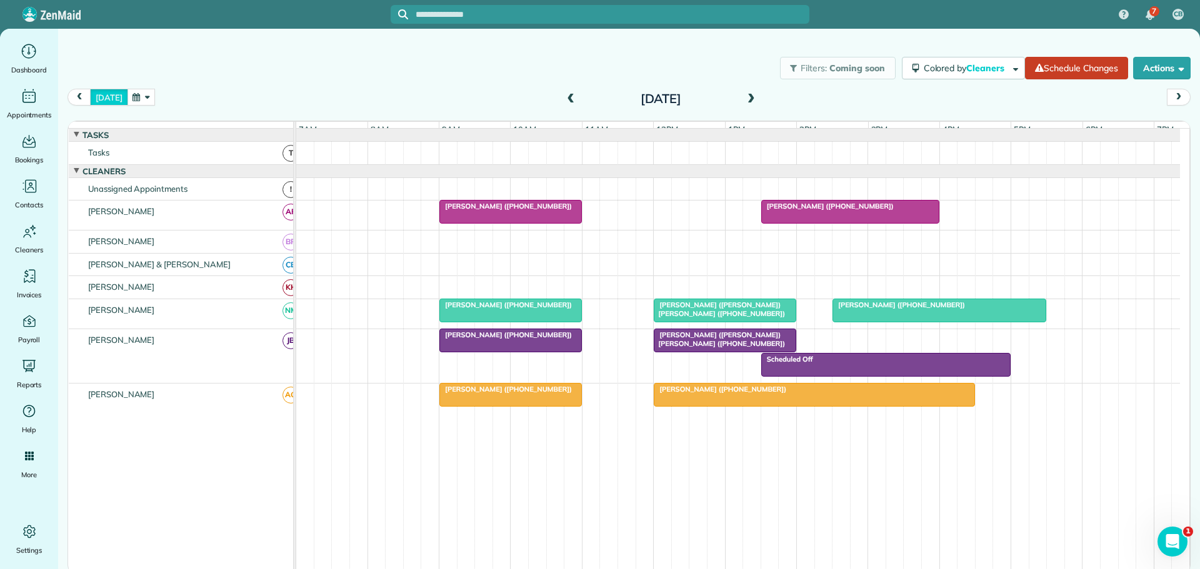
click at [102, 95] on button "[DATE]" at bounding box center [109, 97] width 38 height 17
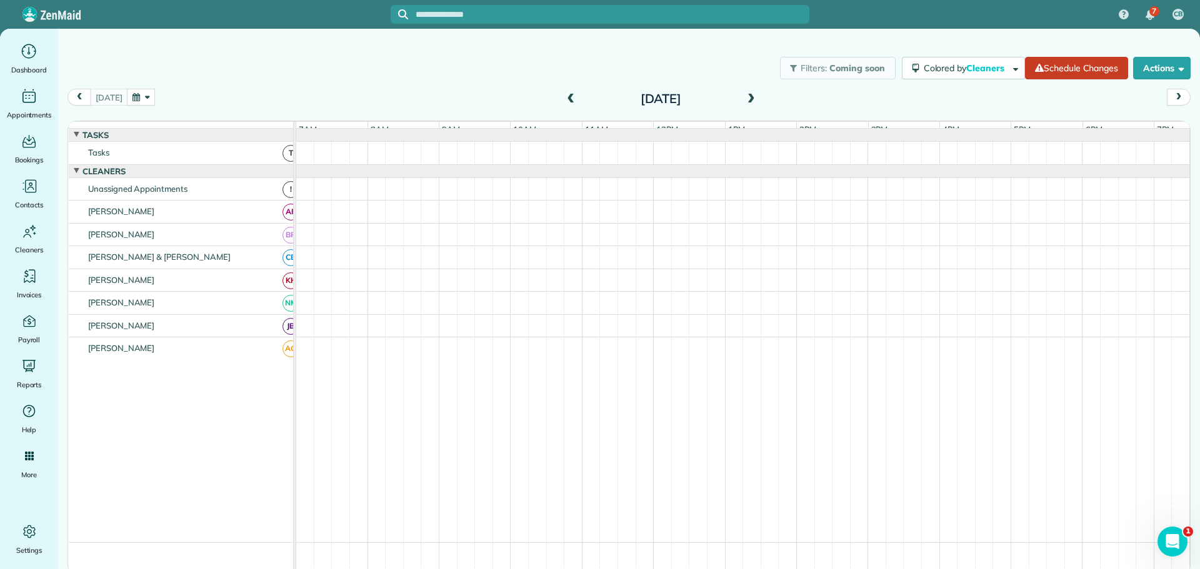
scroll to position [41, 0]
